Goal: Ask a question

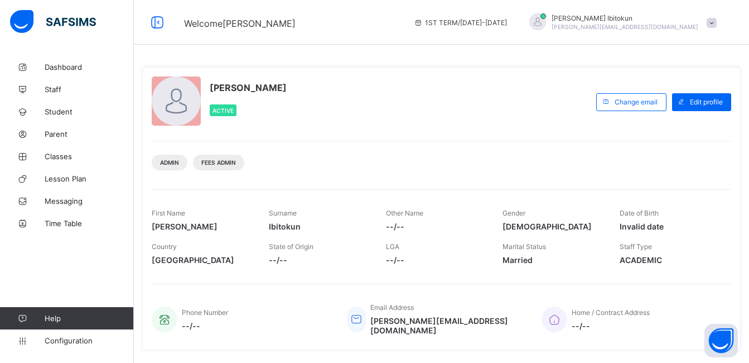
click at [52, 317] on span "Help" at bounding box center [89, 318] width 89 height 9
click at [61, 319] on span "Help" at bounding box center [89, 318] width 89 height 9
click at [21, 317] on icon at bounding box center [22, 318] width 45 height 8
click at [49, 318] on span "Help" at bounding box center [89, 318] width 89 height 9
click at [22, 316] on icon at bounding box center [22, 318] width 45 height 8
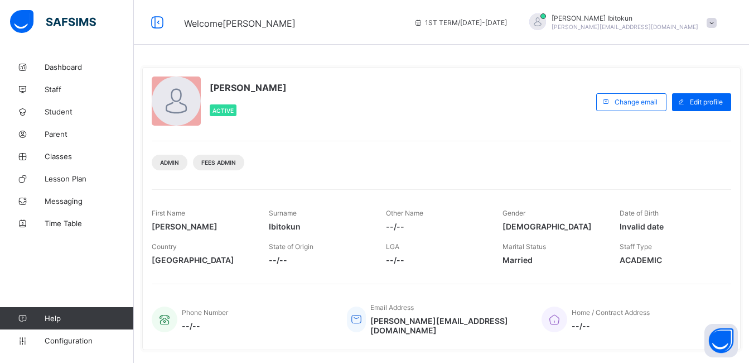
click at [127, 316] on span "Help" at bounding box center [89, 318] width 89 height 9
click at [126, 320] on span "Help" at bounding box center [89, 318] width 89 height 9
click at [726, 345] on button "Open asap" at bounding box center [721, 340] width 33 height 33
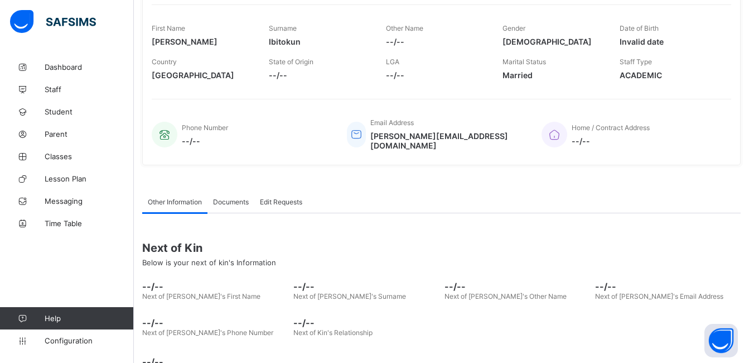
scroll to position [189, 0]
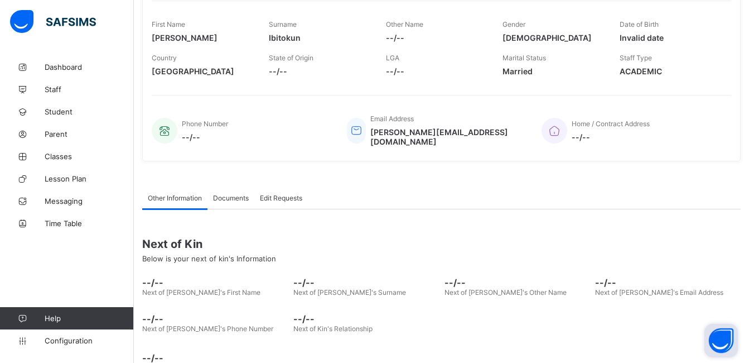
click at [725, 340] on button "Open asap" at bounding box center [721, 340] width 33 height 33
click at [715, 339] on button "Open asap" at bounding box center [721, 340] width 33 height 33
click at [719, 339] on button "Open asap" at bounding box center [721, 340] width 33 height 33
